Goal: Transaction & Acquisition: Obtain resource

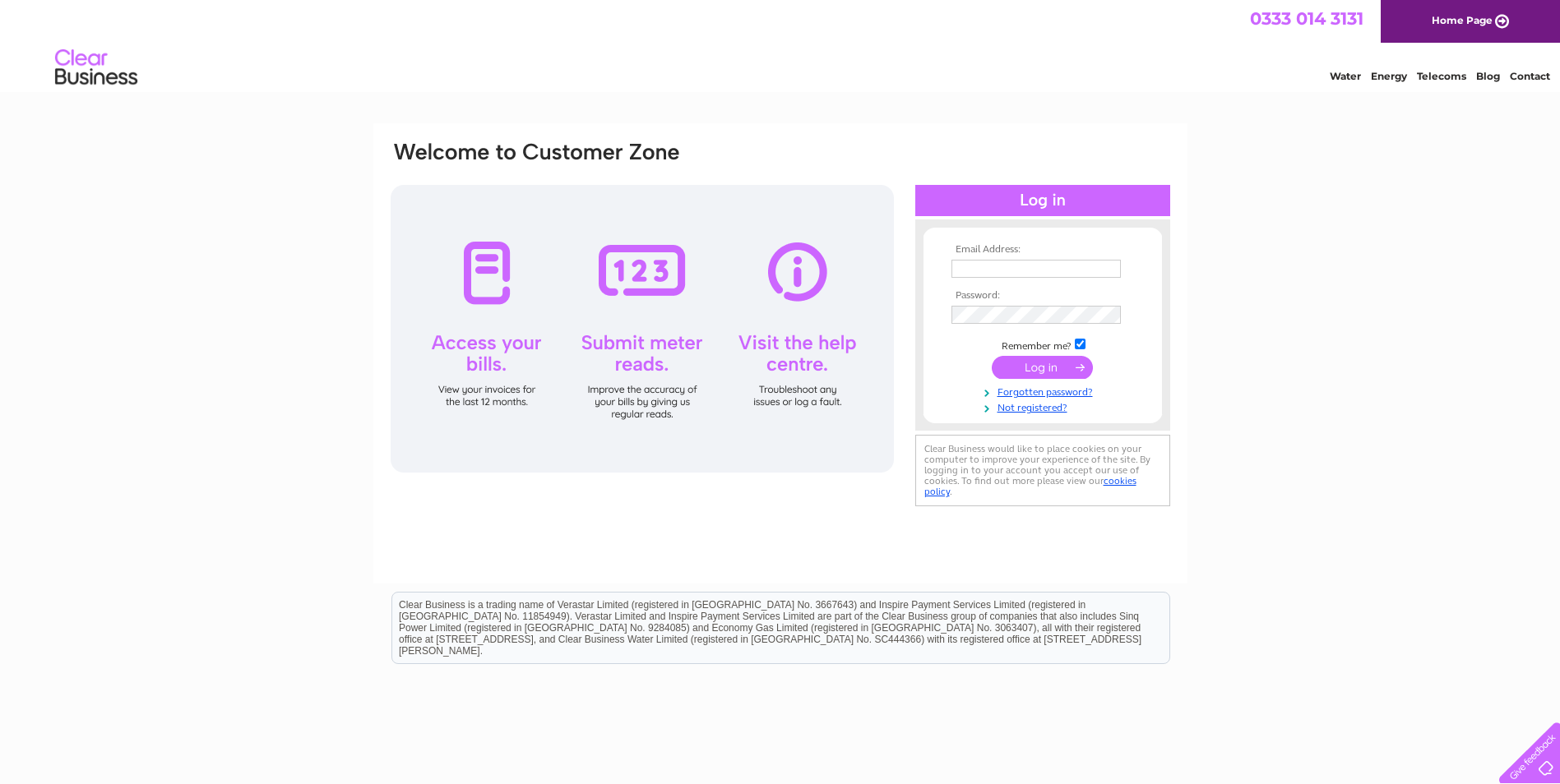
click at [975, 270] on input "text" at bounding box center [1036, 268] width 170 height 18
type input "Patricia.ramsay@samh.org.uk"
click at [1039, 363] on input "submit" at bounding box center [1042, 367] width 101 height 23
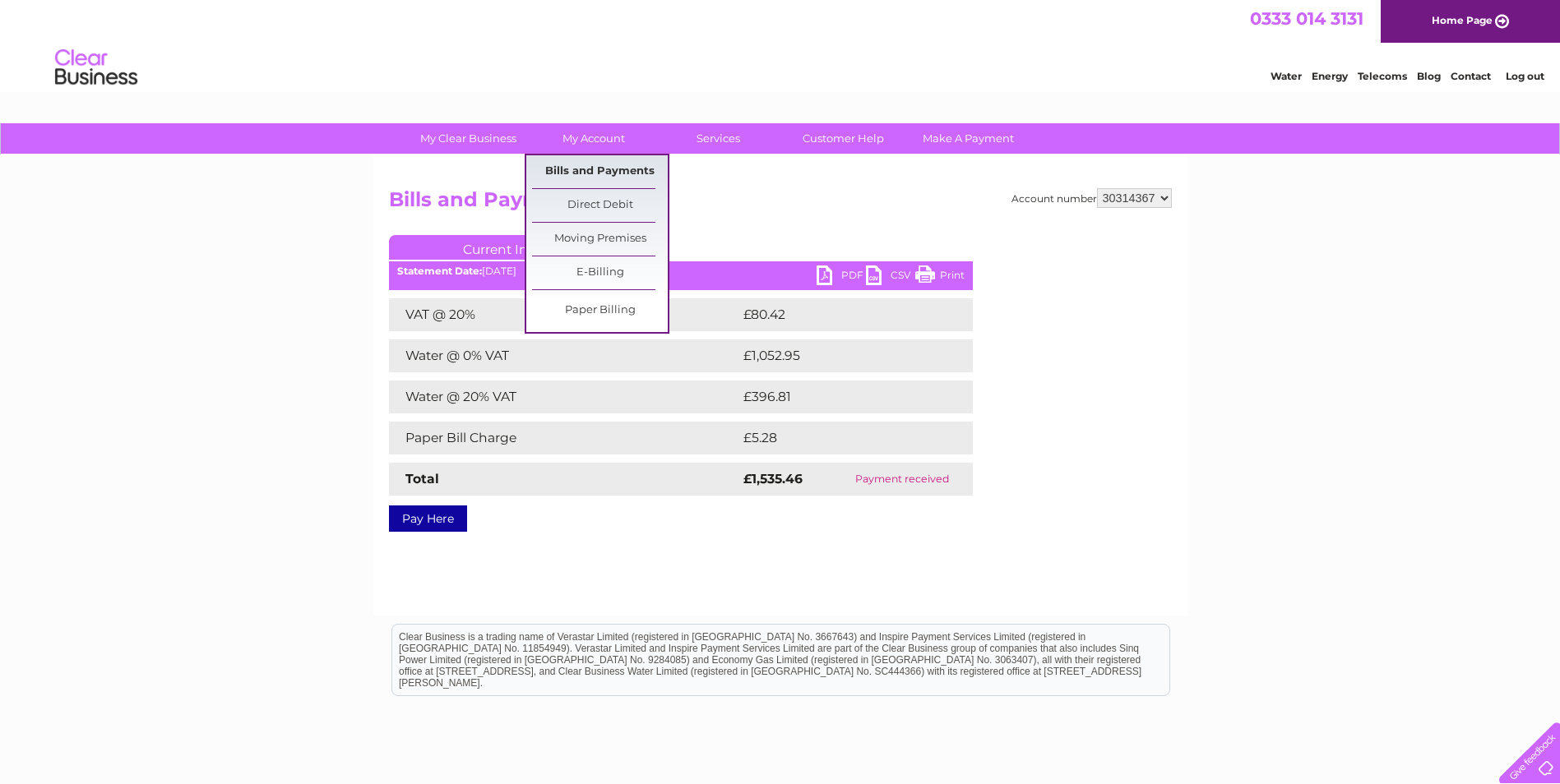
click at [592, 173] on link "Bills and Payments" at bounding box center [599, 171] width 136 height 33
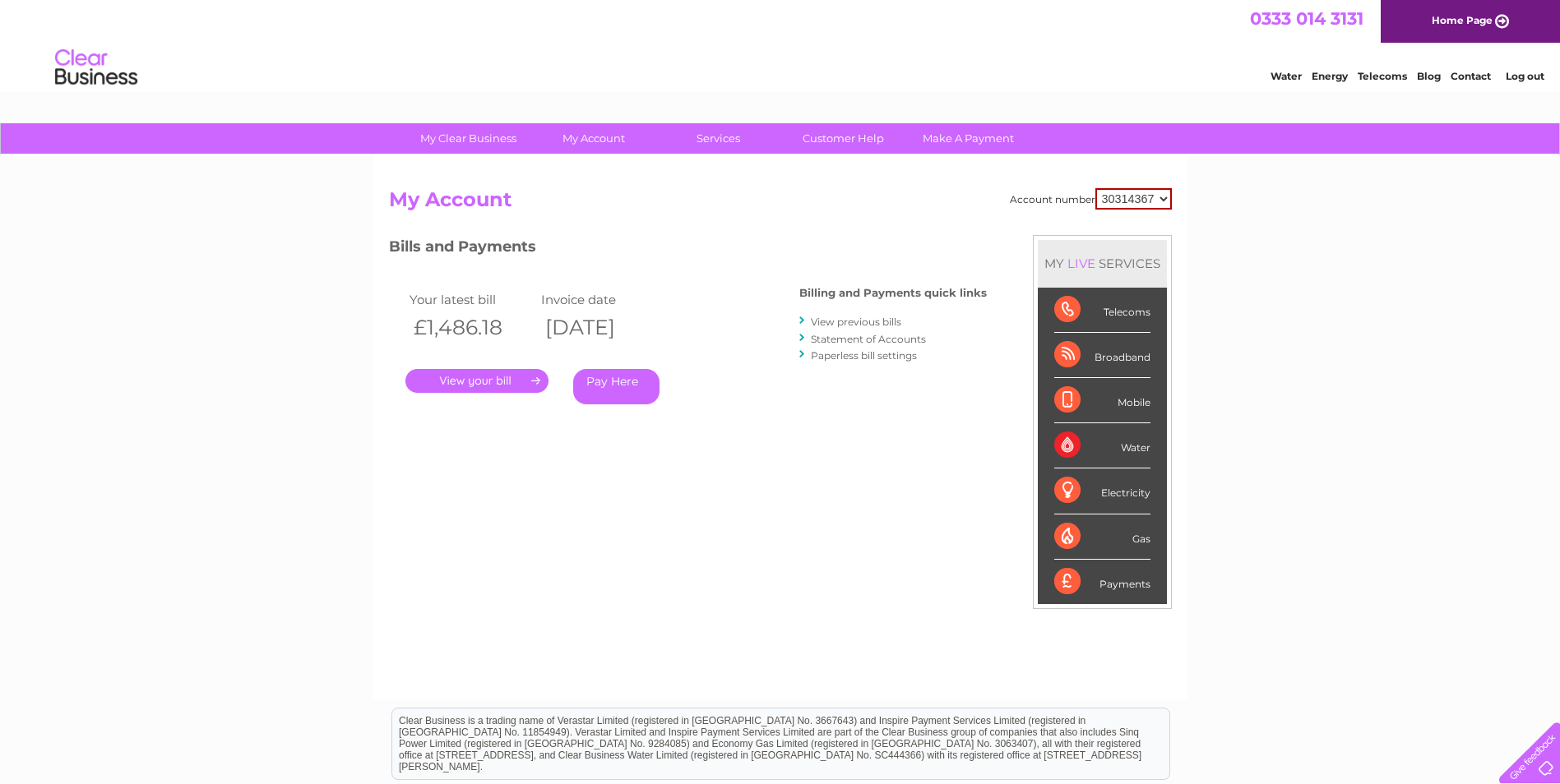
click at [487, 380] on link "." at bounding box center [477, 381] width 143 height 24
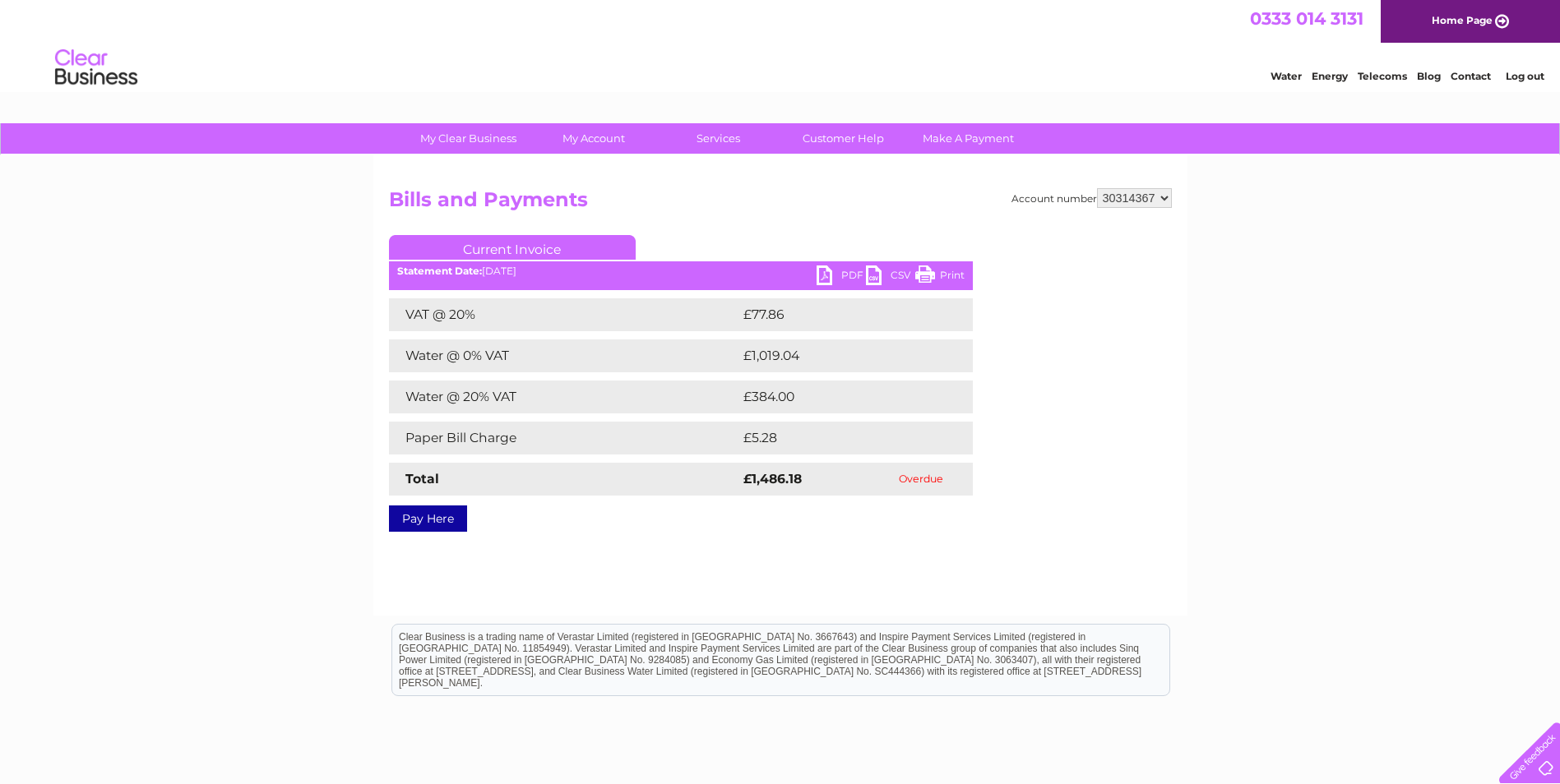
click at [823, 272] on link "PDF" at bounding box center [841, 278] width 49 height 24
